Goal: Communication & Community: Answer question/provide support

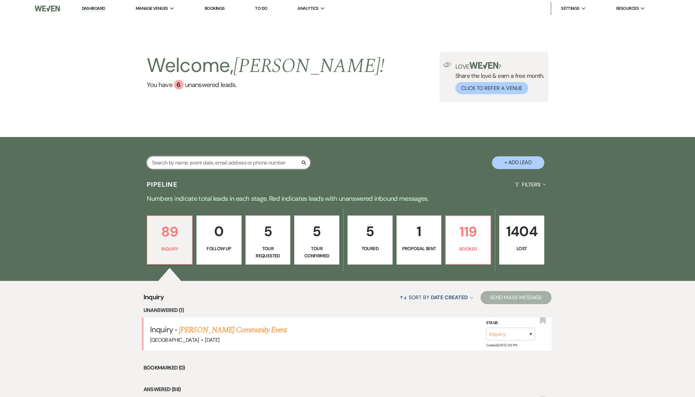
click at [187, 163] on input "text" at bounding box center [229, 162] width 164 height 13
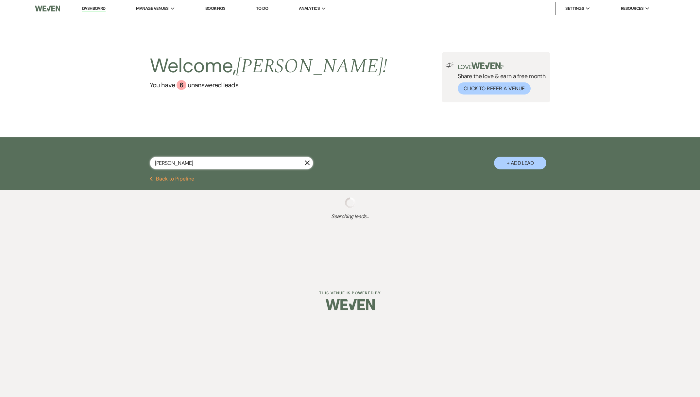
type input "[PERSON_NAME]"
select select "8"
select select "7"
select select "8"
select select "6"
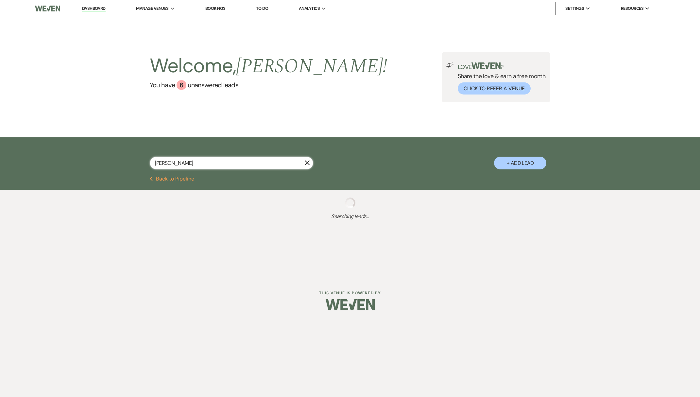
select select "8"
select select "4"
select select "8"
select select "5"
select select "8"
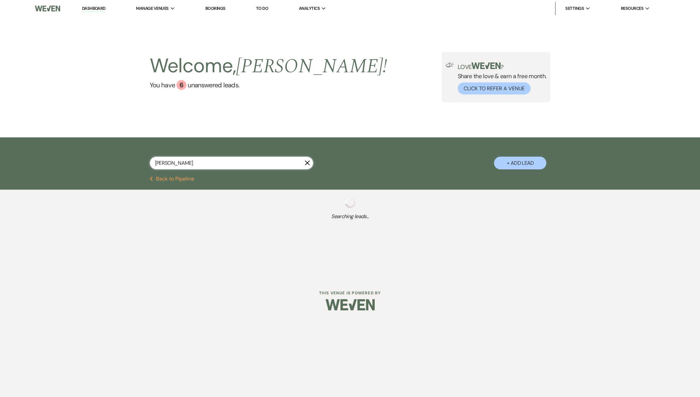
select select "5"
select select "8"
select select "5"
select select "8"
select select "5"
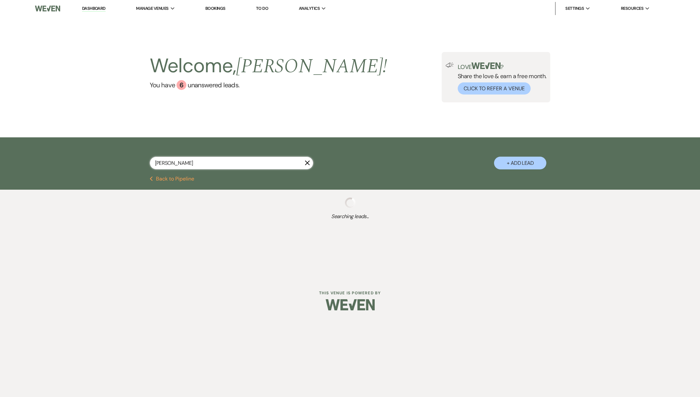
select select "8"
select select "5"
select select "8"
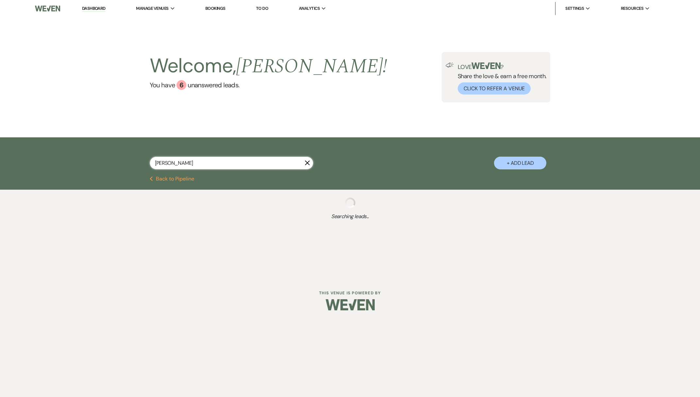
select select "8"
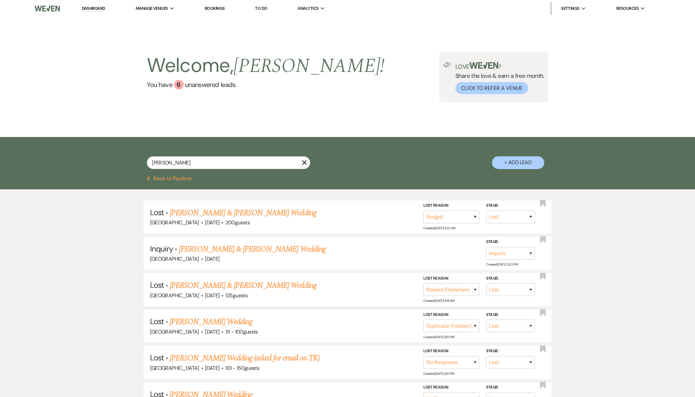
click at [99, 17] on div "Welcome, [PERSON_NAME] ! You have 6 unanswered lead s . Love ? Share the love &…" at bounding box center [347, 77] width 695 height 120
click at [95, 6] on link "Dashboard" at bounding box center [94, 9] width 24 height 6
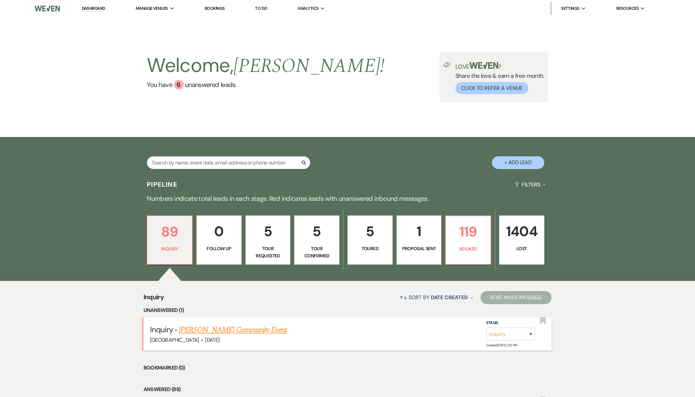
click at [220, 328] on link "[PERSON_NAME] Community Event" at bounding box center [233, 330] width 108 height 12
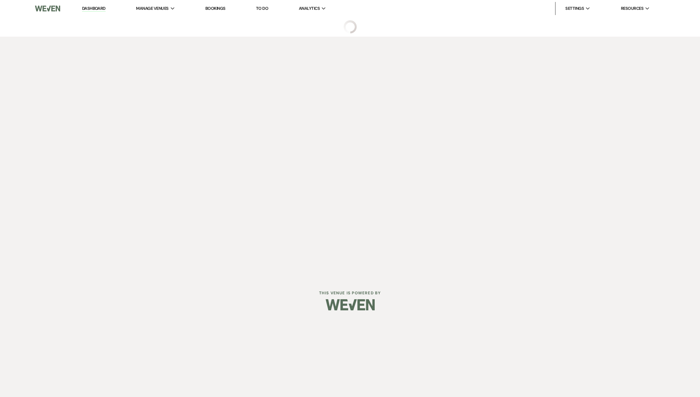
select select "5"
select select "7"
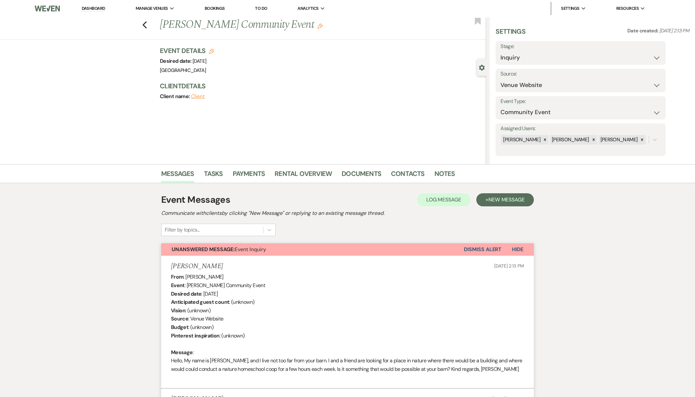
scroll to position [267, 0]
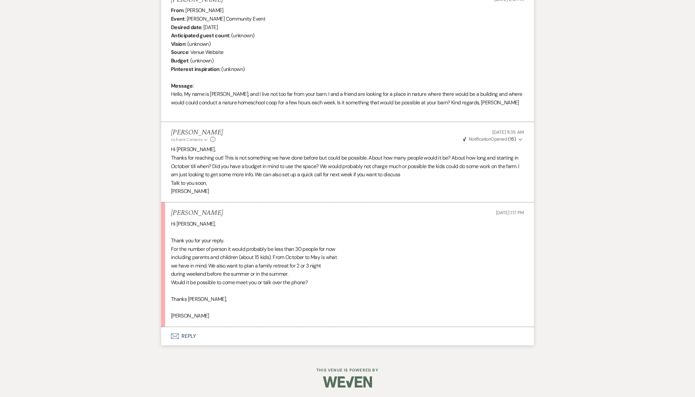
click at [187, 337] on button "Envelope Reply" at bounding box center [347, 336] width 373 height 18
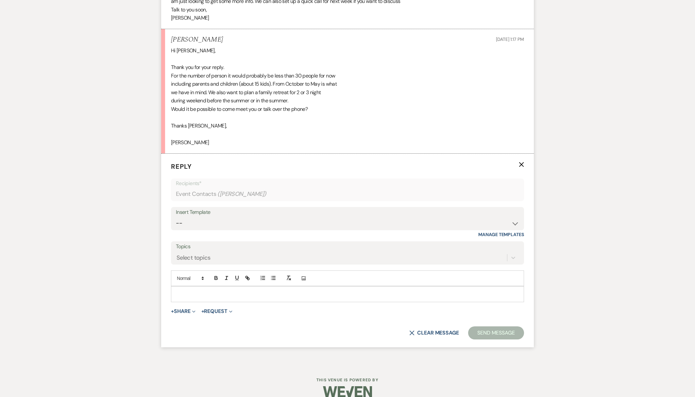
scroll to position [450, 0]
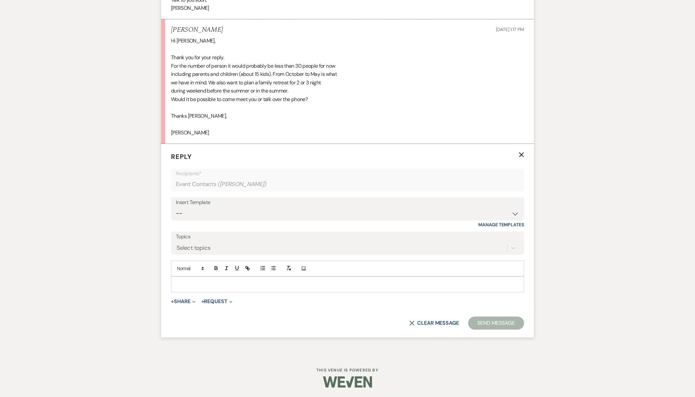
click at [211, 281] on p at bounding box center [347, 284] width 343 height 7
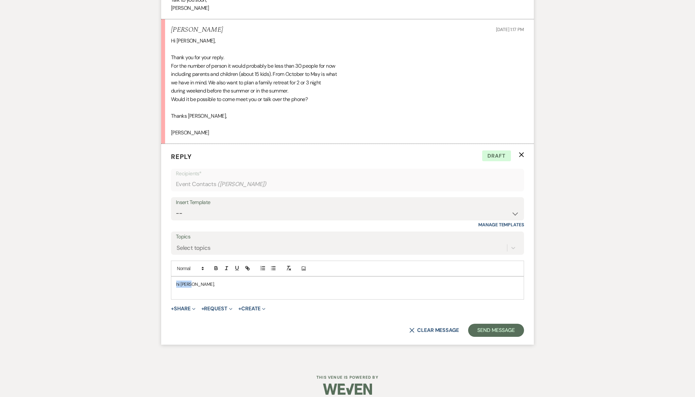
drag, startPoint x: 195, startPoint y: 287, endPoint x: 154, endPoint y: 279, distance: 41.9
click at [154, 279] on div "Messages Tasks Payments Rental Overview Documents Contacts Notes Event Messages…" at bounding box center [347, 39] width 695 height 648
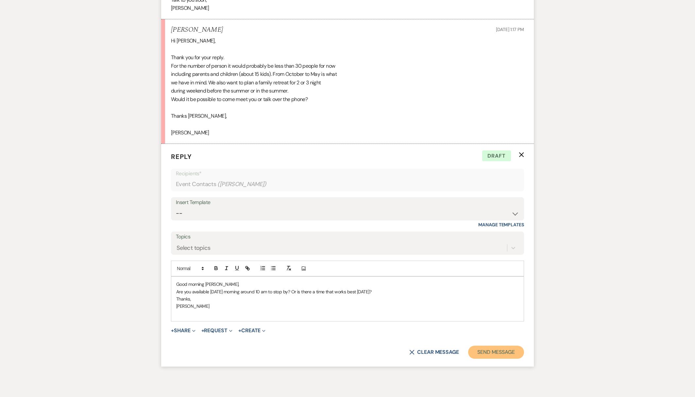
click at [510, 350] on button "Send Message" at bounding box center [496, 352] width 56 height 13
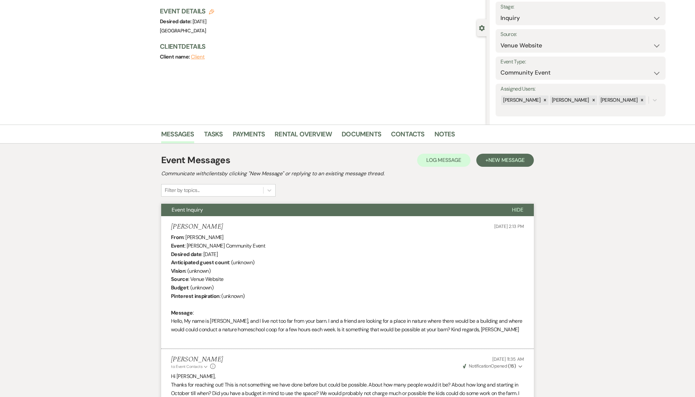
scroll to position [0, 0]
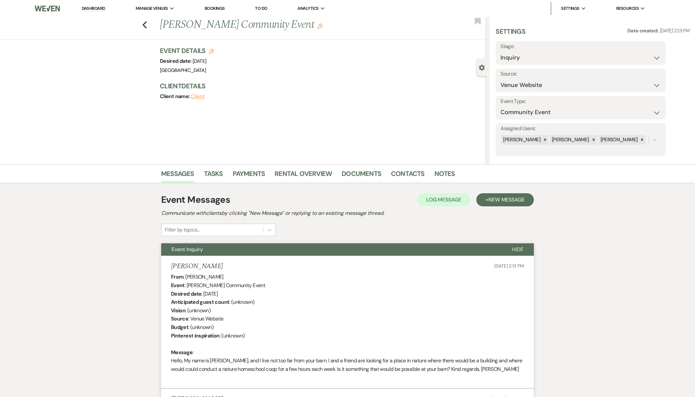
click at [86, 11] on link "Dashboard" at bounding box center [94, 9] width 24 height 6
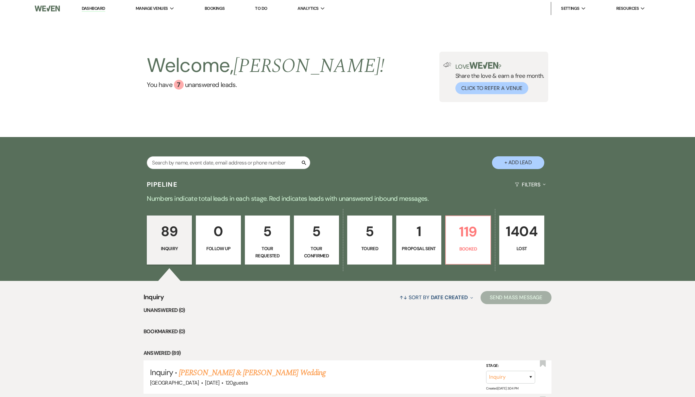
click at [270, 8] on li "To Do" at bounding box center [261, 8] width 19 height 13
click at [263, 9] on link "To Do" at bounding box center [261, 9] width 12 height 6
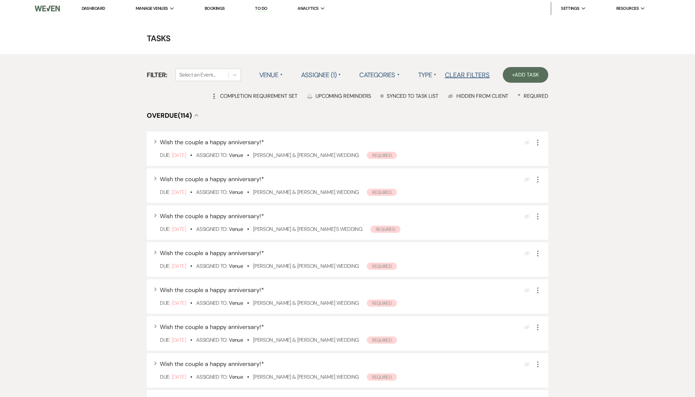
click at [426, 77] on label "Type ▲" at bounding box center [427, 75] width 19 height 12
click at [434, 101] on li "Payment tasks" at bounding box center [450, 103] width 65 height 15
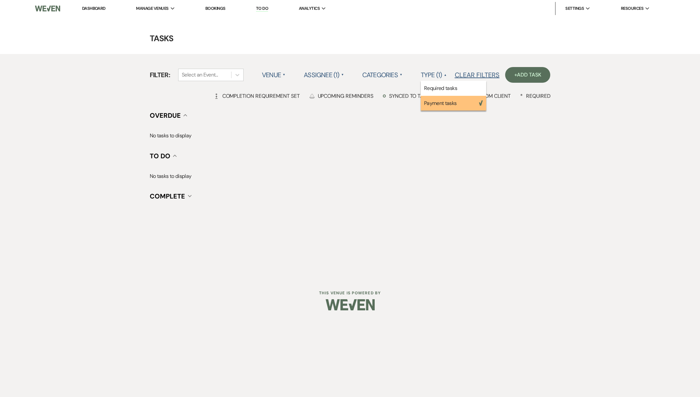
click at [339, 76] on label "Assignee (1) ▲" at bounding box center [324, 75] width 40 height 12
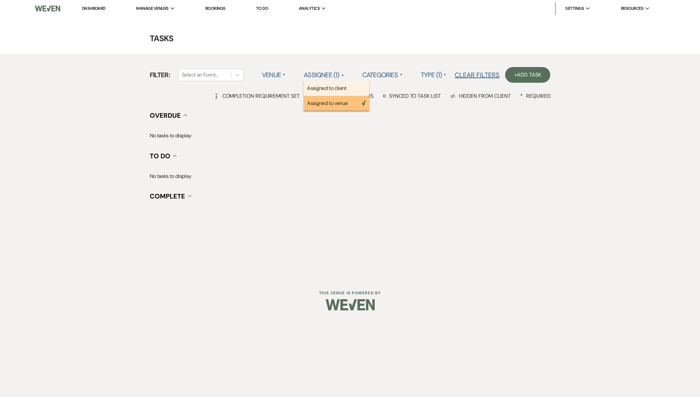
click at [337, 85] on li "Assigned to client" at bounding box center [336, 88] width 65 height 15
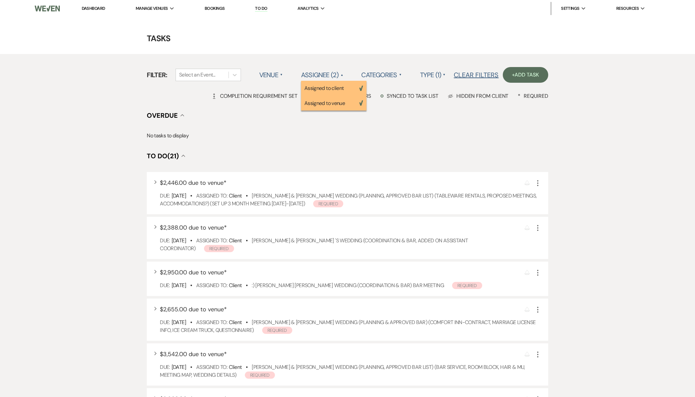
click at [95, 8] on link "Dashboard" at bounding box center [94, 9] width 24 height 6
